Goal: Find specific page/section: Find specific page/section

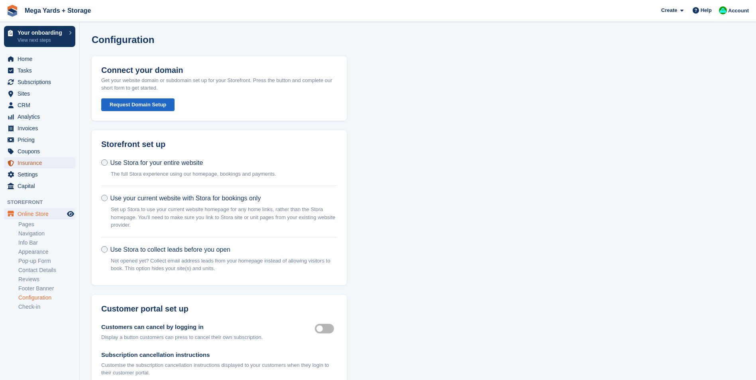
click at [37, 162] on span "Insurance" at bounding box center [42, 162] width 48 height 11
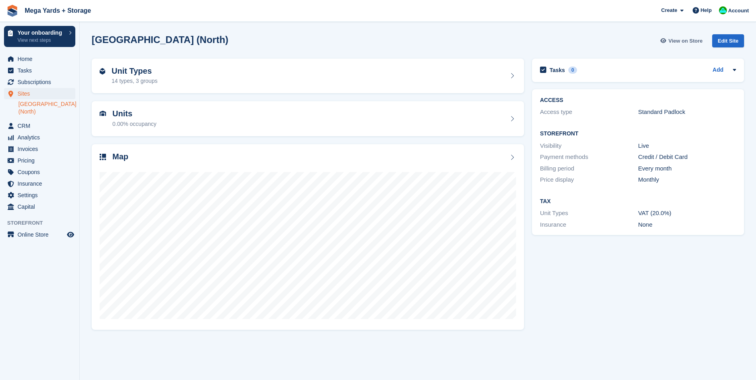
click at [686, 41] on span "View on Store" at bounding box center [685, 41] width 34 height 8
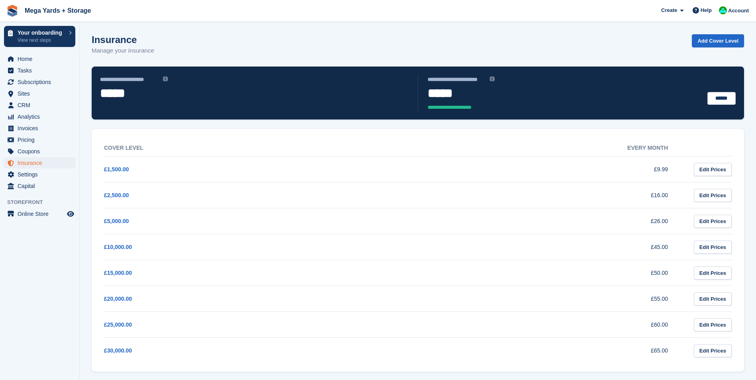
scroll to position [4, 0]
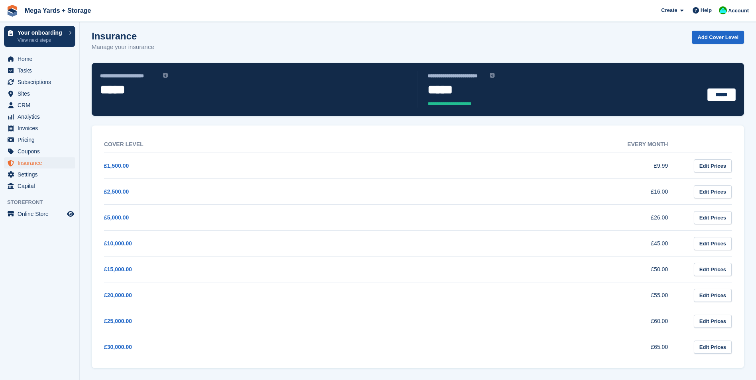
click at [658, 165] on td "£9.99" at bounding box center [539, 166] width 290 height 26
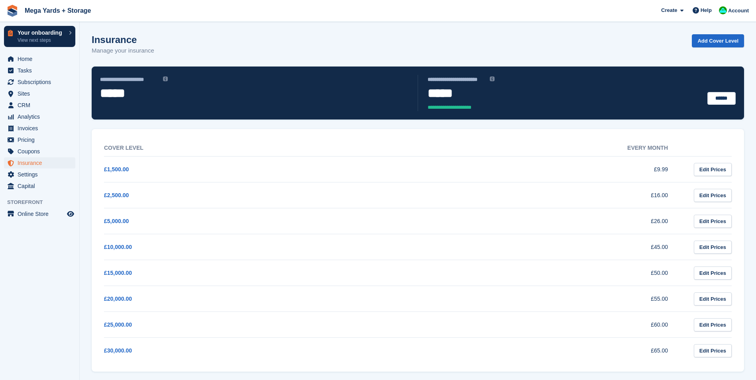
click at [37, 36] on div "Your onboarding View next steps" at bounding box center [41, 36] width 47 height 13
